Goal: Information Seeking & Learning: Compare options

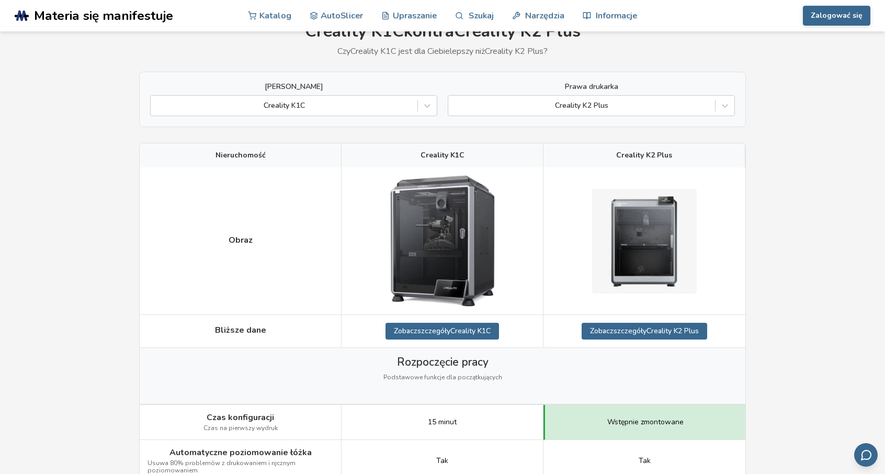
scroll to position [52, 0]
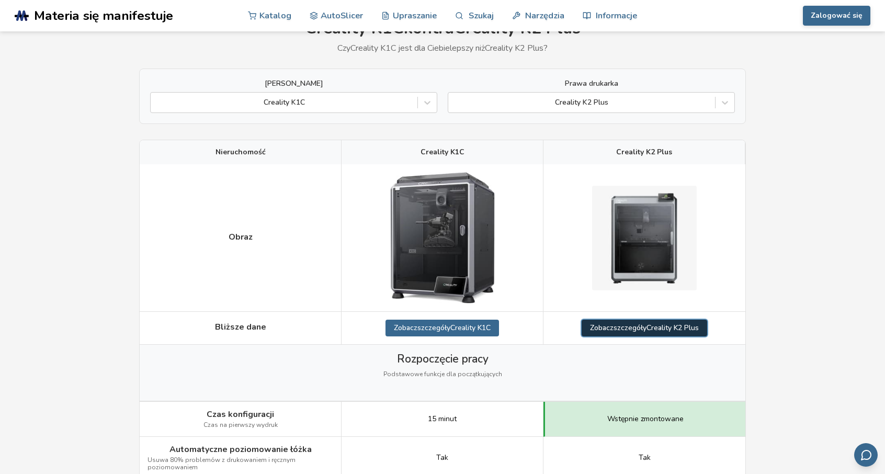
click at [662, 329] on font "Creality K2 Plus" at bounding box center [673, 328] width 52 height 10
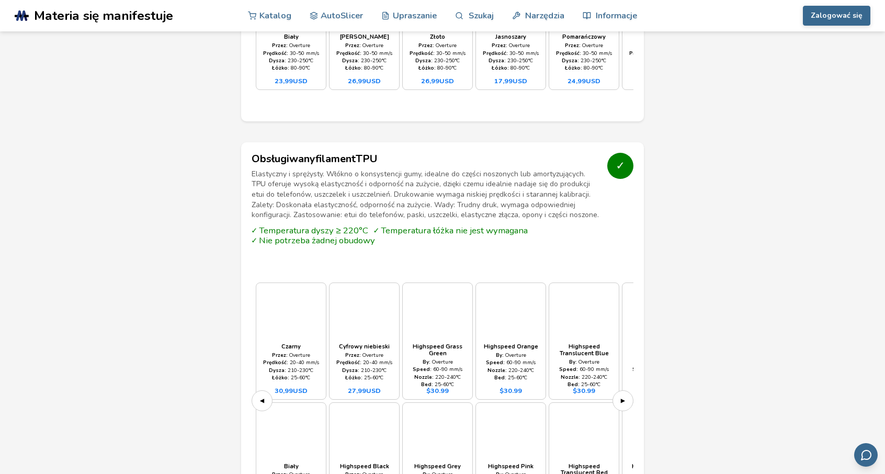
scroll to position [1727, 0]
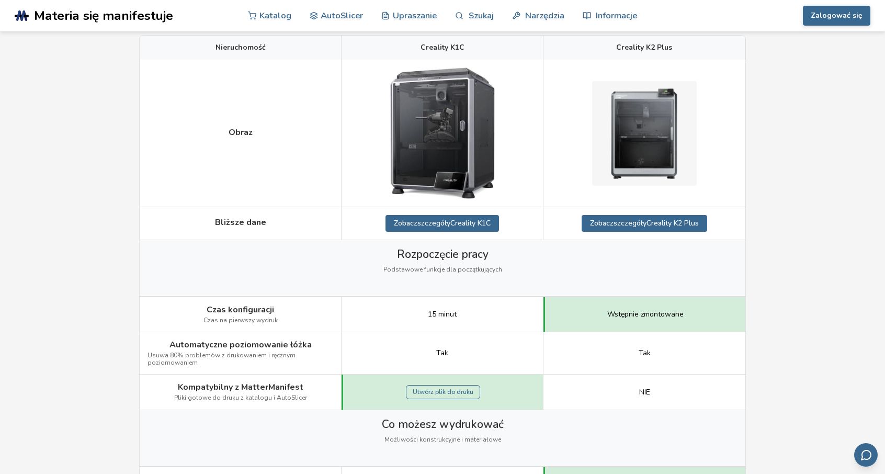
scroll to position [262, 0]
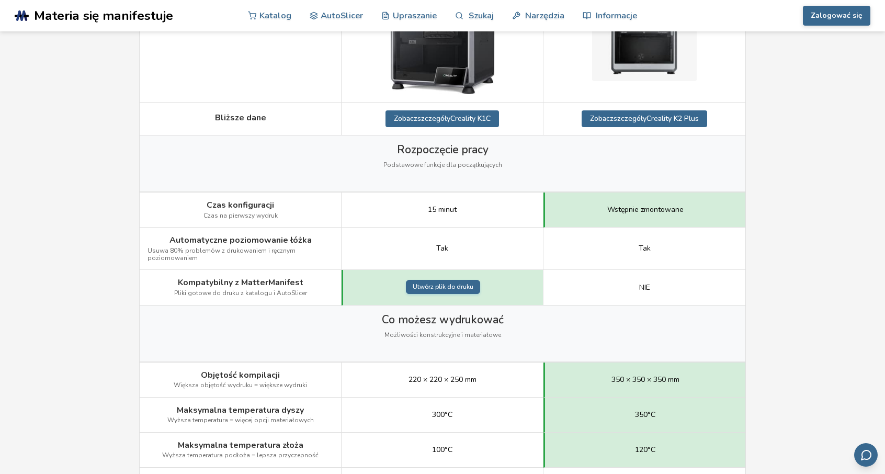
click at [456, 286] on font "Utwórz plik do druku" at bounding box center [443, 287] width 61 height 8
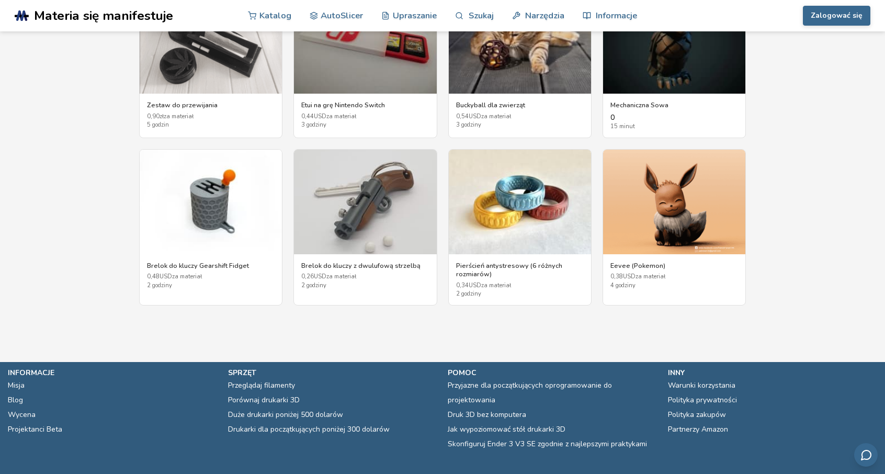
scroll to position [2041, 0]
